Goal: Transaction & Acquisition: Purchase product/service

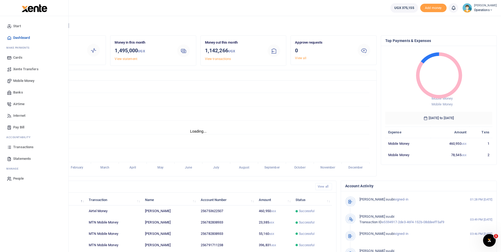
click at [26, 82] on span "Mobile Money" at bounding box center [23, 80] width 21 height 5
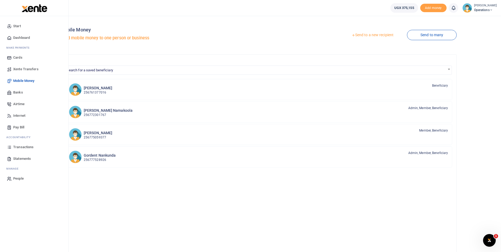
click at [21, 81] on span "Mobile Money" at bounding box center [23, 80] width 21 height 5
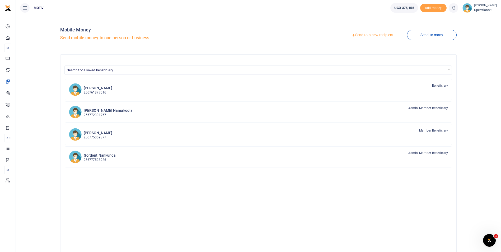
click at [366, 34] on link "Send to a new recipient" at bounding box center [372, 34] width 69 height 9
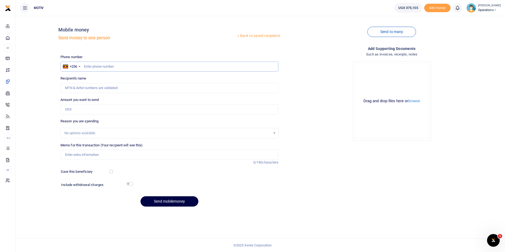
click at [102, 66] on input "text" at bounding box center [169, 66] width 218 height 10
type input "0702575797"
click at [43, 97] on div "Back to saved recipients Mobile money Send money to one person Send to many Pho…" at bounding box center [260, 115] width 484 height 191
type input "Winnie Daka"
click at [73, 111] on input "Amount you want to send" at bounding box center [169, 109] width 218 height 10
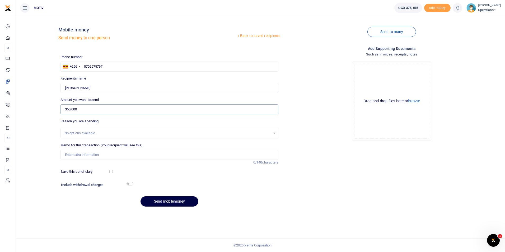
type input "350,000"
click at [74, 152] on input "Memo for this transaction (Your recipient will see this)" at bounding box center [169, 155] width 218 height 10
click at [89, 154] on input "KITY25PC0001 Refund for purchase of beef" at bounding box center [169, 155] width 218 height 10
click at [87, 155] on input "KITY25PC0001 Refund for purchase of beef" at bounding box center [169, 155] width 218 height 10
click at [134, 155] on input "KITY25PC0014 Refund for purchase of beef" at bounding box center [169, 155] width 218 height 10
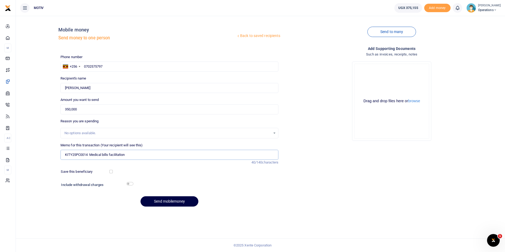
type input "KITY25PC0014 Medical bills facilitation"
click at [110, 172] on input "checkbox" at bounding box center [110, 171] width 3 height 3
checkbox input "true"
click at [129, 184] on input "checkbox" at bounding box center [129, 183] width 7 height 3
checkbox input "true"
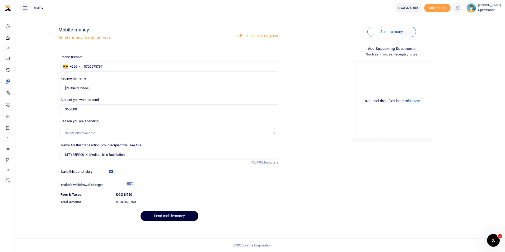
click at [160, 214] on button "Send mobilemoney" at bounding box center [169, 216] width 58 height 10
